Goal: Find specific page/section: Find specific page/section

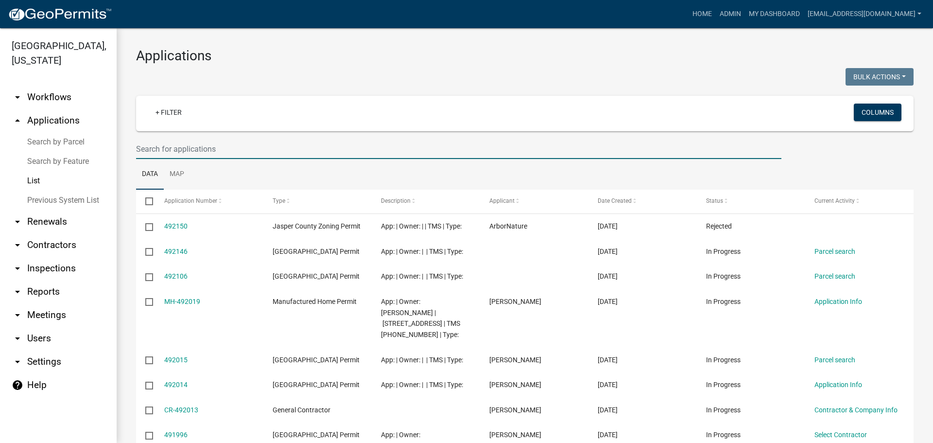
click at [335, 154] on input "text" at bounding box center [459, 149] width 646 height 20
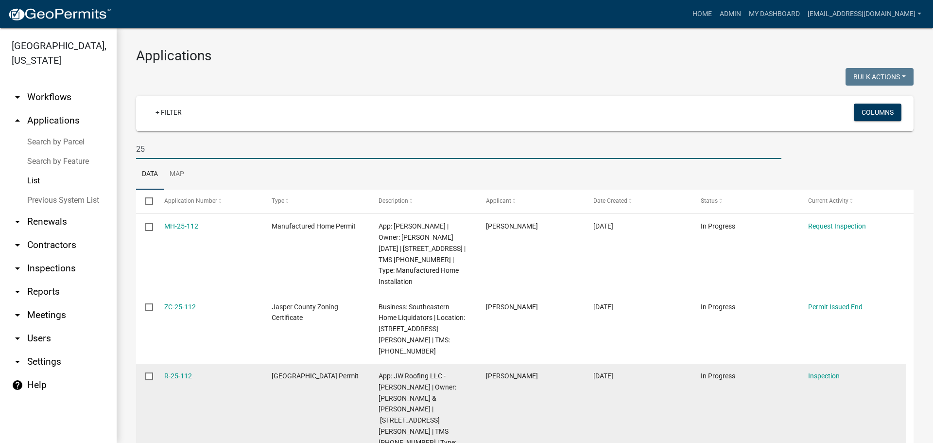
type input "2"
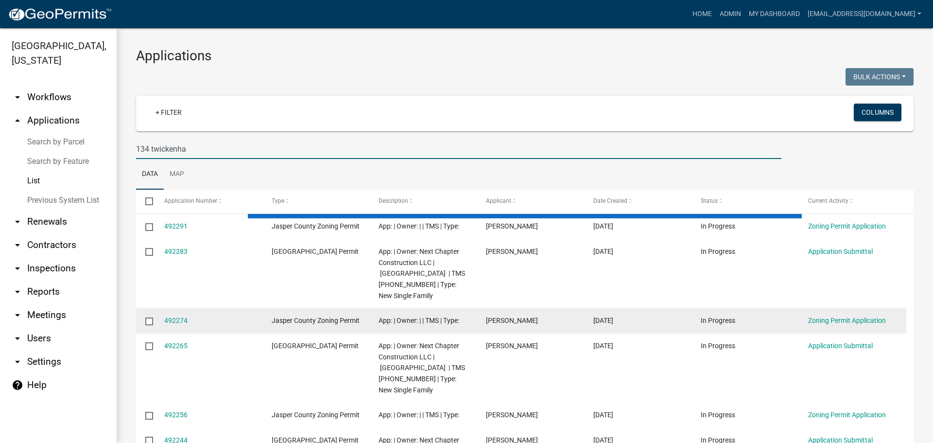
type input "134 twickenham"
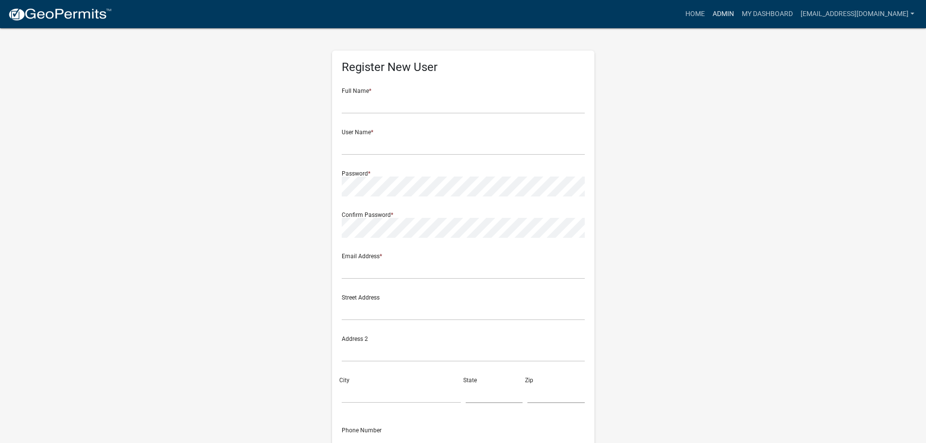
click at [730, 9] on link "Admin" at bounding box center [723, 14] width 29 height 18
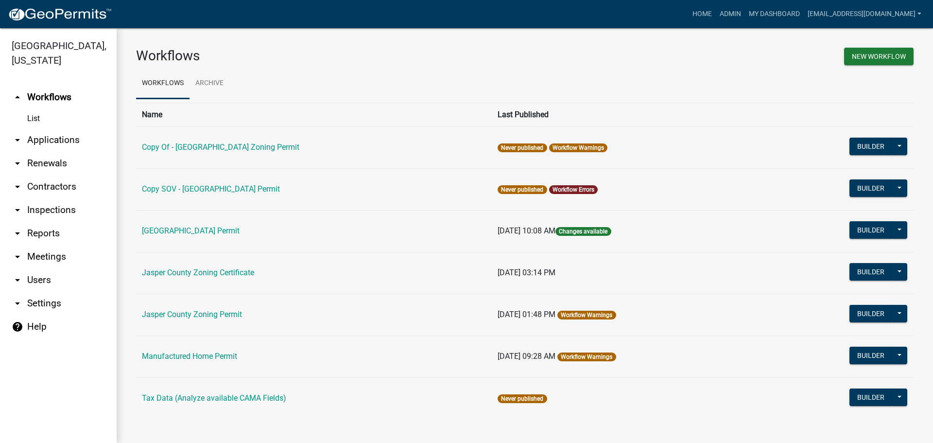
click at [46, 136] on link "arrow_drop_down Applications" at bounding box center [58, 139] width 117 height 23
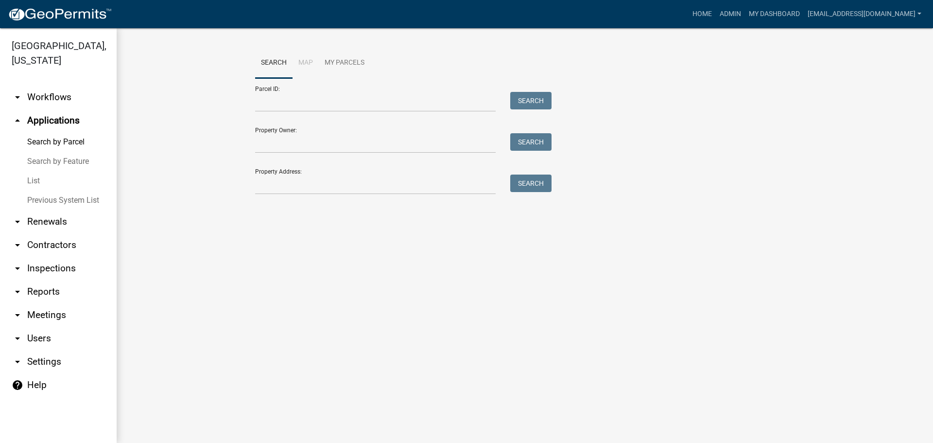
click at [38, 181] on link "List" at bounding box center [58, 180] width 117 height 19
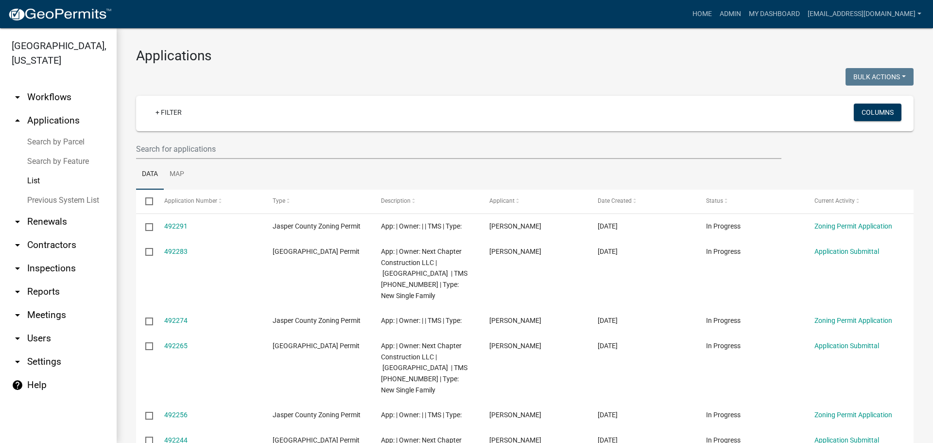
click at [62, 263] on link "arrow_drop_down Inspections" at bounding box center [58, 268] width 117 height 23
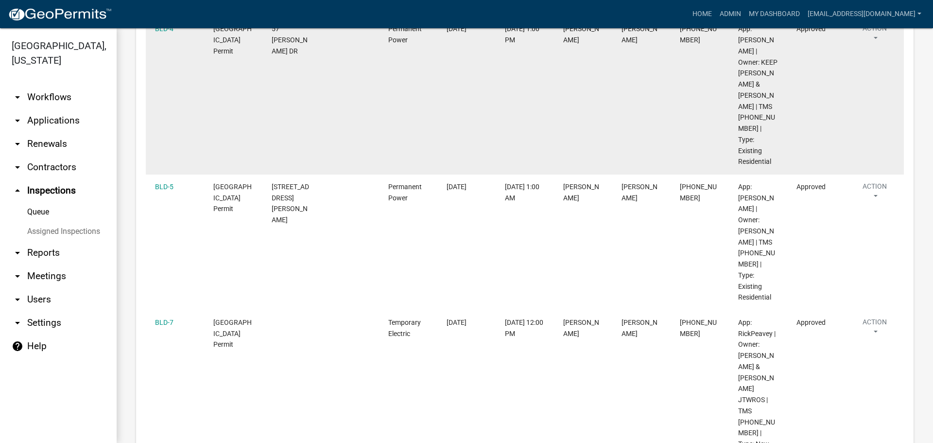
scroll to position [340, 0]
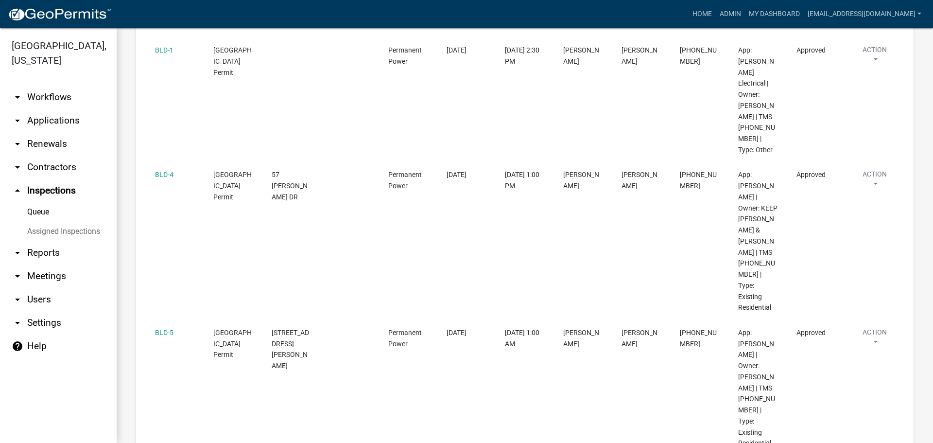
click at [52, 168] on link "arrow_drop_down Contractors" at bounding box center [58, 167] width 117 height 23
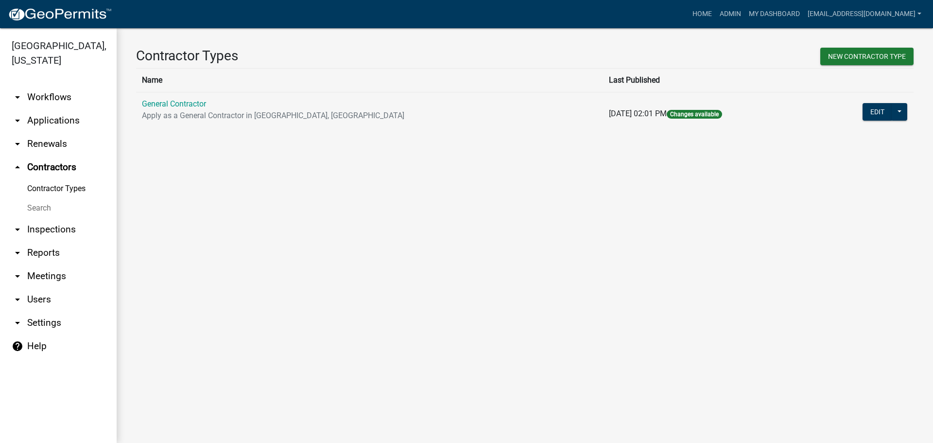
click at [45, 146] on link "arrow_drop_down Renewals" at bounding box center [58, 143] width 117 height 23
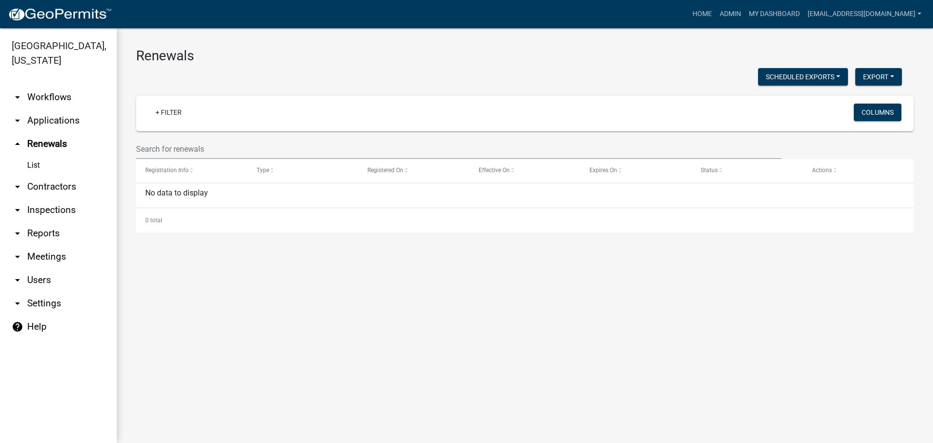
click at [48, 122] on link "arrow_drop_down Applications" at bounding box center [58, 120] width 117 height 23
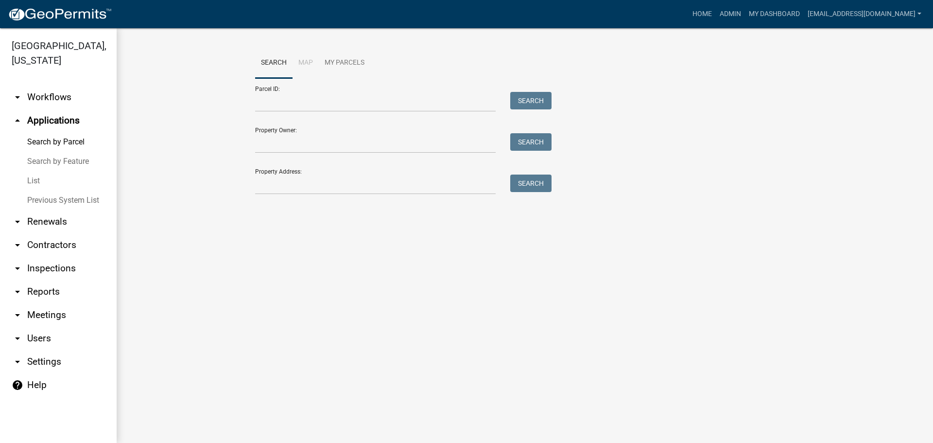
click at [33, 181] on link "List" at bounding box center [58, 180] width 117 height 19
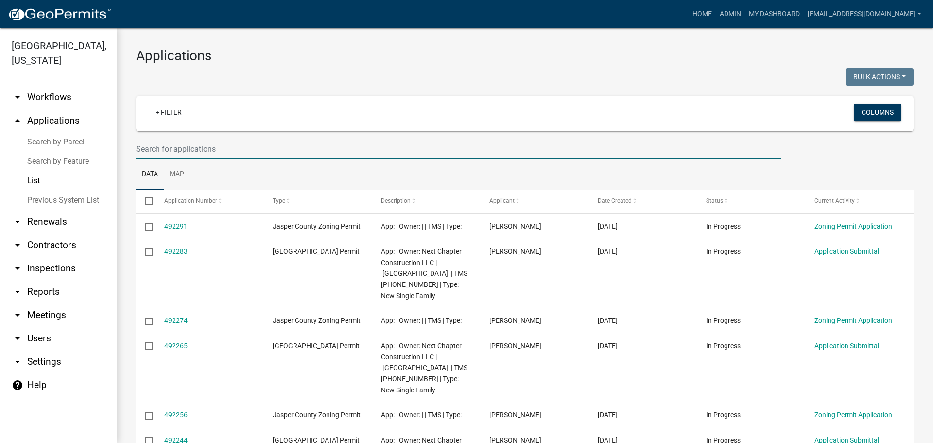
click at [318, 150] on input "text" at bounding box center [459, 149] width 646 height 20
